Goal: Task Accomplishment & Management: Use online tool/utility

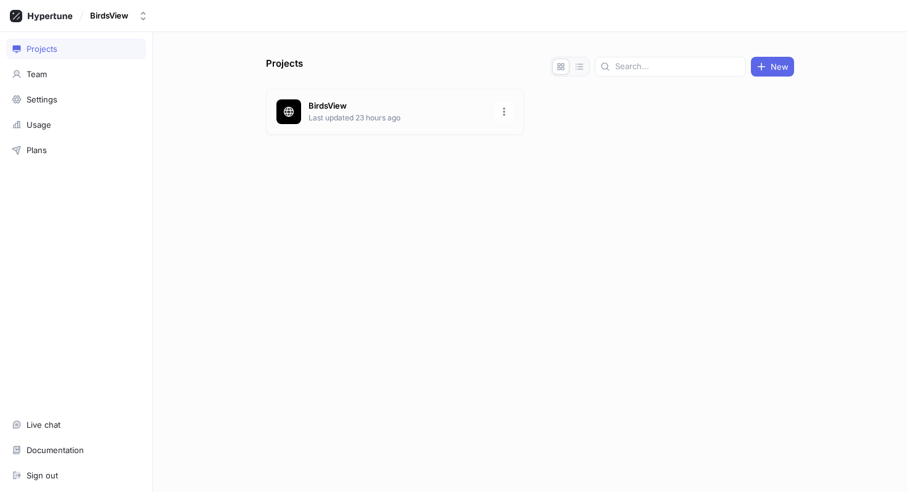
click at [388, 118] on p "Last updated 23 hours ago" at bounding box center [398, 117] width 179 height 11
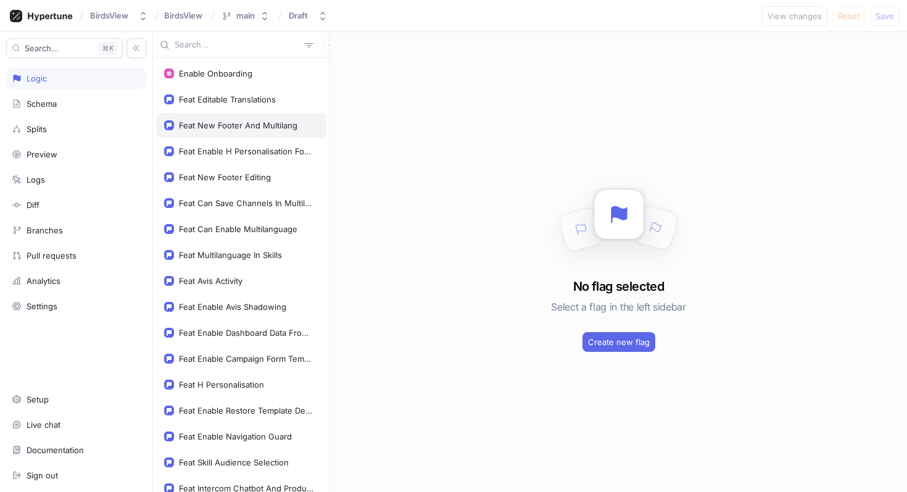
click at [247, 126] on div "Feat New Footer And Multilang" at bounding box center [238, 125] width 118 height 10
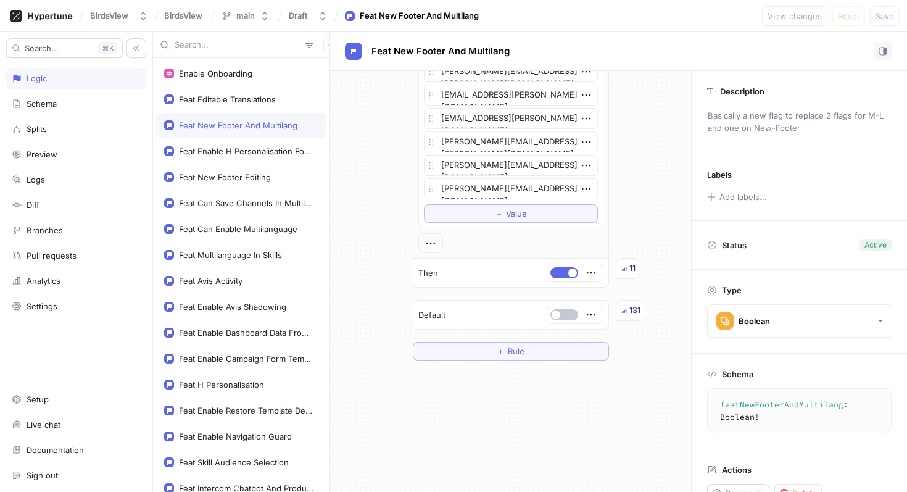
scroll to position [301, 0]
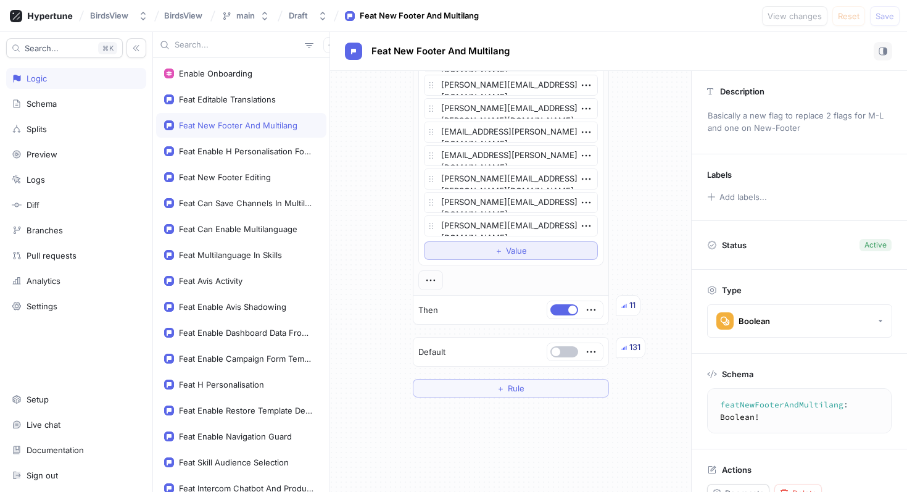
click at [489, 249] on button "＋ Value" at bounding box center [511, 250] width 174 height 19
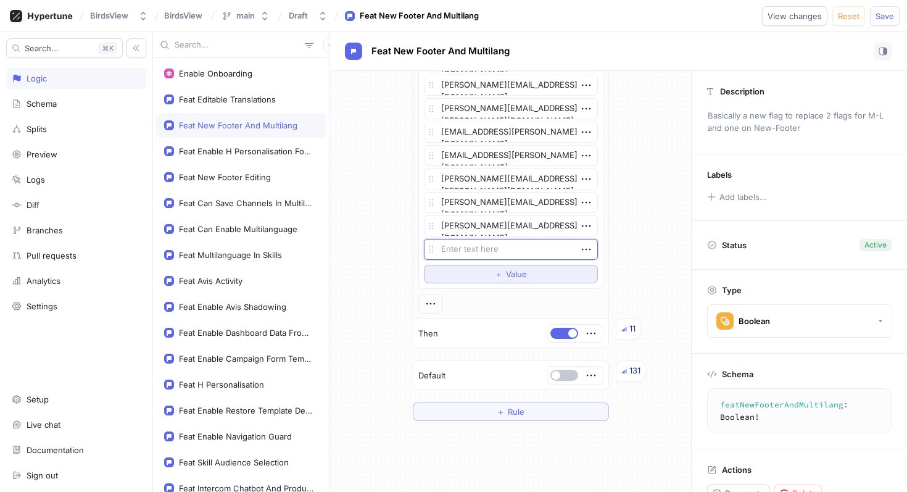
type textarea "x"
type textarea "[EMAIL_ADDRESS][DOMAIN_NAME]"
click at [644, 241] on div "If Context > User > Email is one of List [EMAIL_ADDRESS][DOMAIN_NAME] [EMAIL_AD…" at bounding box center [510, 100] width 361 height 660
click at [886, 22] on button "Save" at bounding box center [885, 16] width 30 height 20
type textarea "x"
